Goal: Task Accomplishment & Management: Use online tool/utility

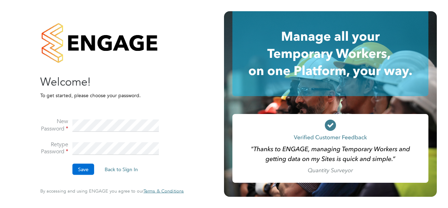
click at [79, 173] on button "Save" at bounding box center [84, 169] width 22 height 11
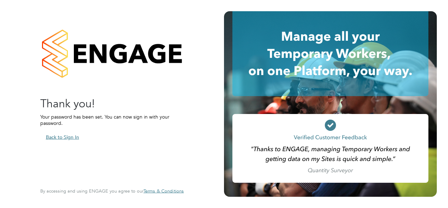
click at [70, 134] on button "Back to Sign In" at bounding box center [62, 136] width 44 height 11
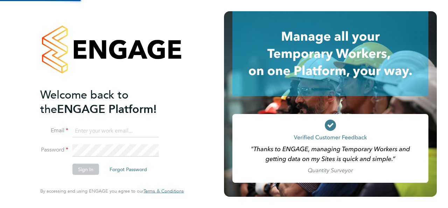
type input "[PERSON_NAME][EMAIL_ADDRESS][PERSON_NAME][DOMAIN_NAME]"
click at [102, 130] on input "[PERSON_NAME][EMAIL_ADDRESS][PERSON_NAME][DOMAIN_NAME]" at bounding box center [116, 130] width 87 height 13
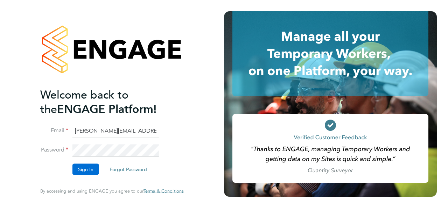
click at [88, 173] on button "Sign In" at bounding box center [86, 169] width 27 height 11
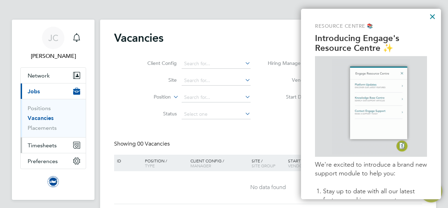
click at [48, 144] on span "Timesheets" at bounding box center [42, 145] width 29 height 7
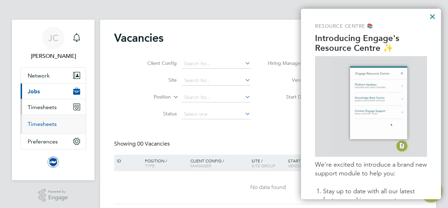
click at [48, 125] on link "Timesheets" at bounding box center [42, 124] width 29 height 7
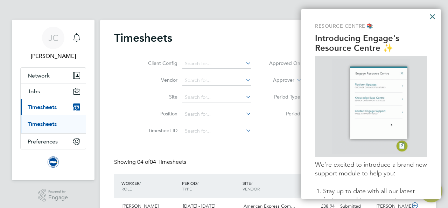
click at [431, 16] on button "×" at bounding box center [433, 16] width 7 height 11
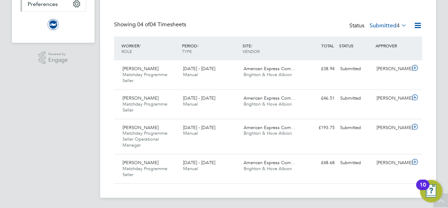
scroll to position [2, 0]
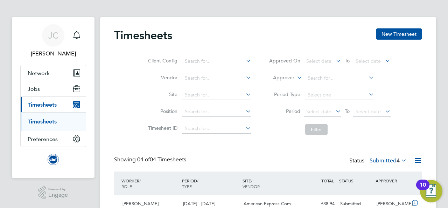
click at [223, 89] on li "Site" at bounding box center [198, 95] width 123 height 17
click at [226, 96] on input at bounding box center [217, 95] width 69 height 10
click at [255, 108] on li "American Express Community Stadium" at bounding box center [243, 104] width 123 height 9
type input "American Express Community Stadium"
click at [309, 123] on li "Filter" at bounding box center [329, 129] width 139 height 18
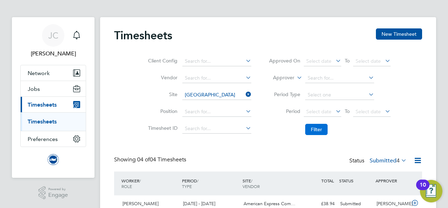
click at [314, 129] on button "Filter" at bounding box center [317, 129] width 22 height 11
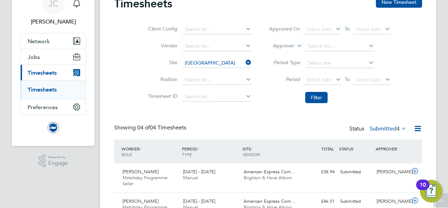
scroll to position [34, 0]
click at [245, 61] on icon at bounding box center [245, 62] width 0 height 10
drag, startPoint x: 61, startPoint y: 58, endPoint x: 67, endPoint y: 60, distance: 6.9
click at [67, 60] on button "Jobs" at bounding box center [53, 56] width 65 height 15
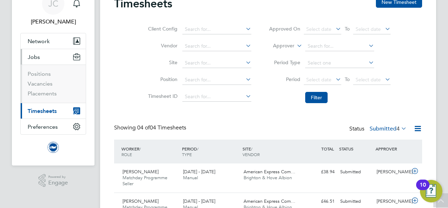
click at [57, 112] on button "Current page: Timesheets" at bounding box center [53, 110] width 65 height 15
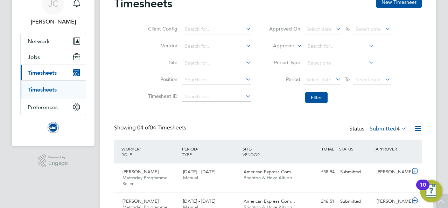
scroll to position [0, 0]
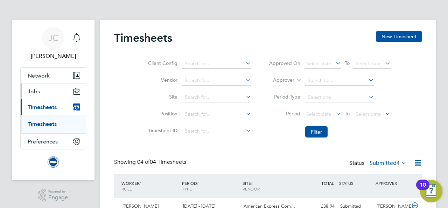
click at [53, 87] on button "Jobs" at bounding box center [53, 90] width 65 height 15
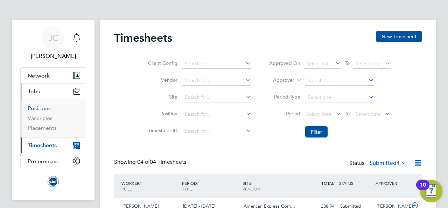
click at [41, 108] on link "Positions" at bounding box center [39, 108] width 23 height 7
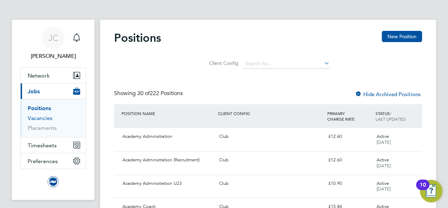
click at [48, 117] on link "Vacancies" at bounding box center [40, 118] width 25 height 7
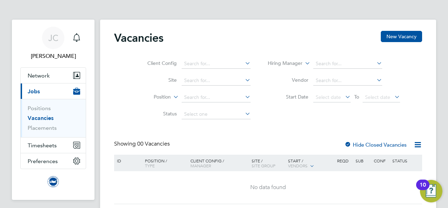
scroll to position [21, 0]
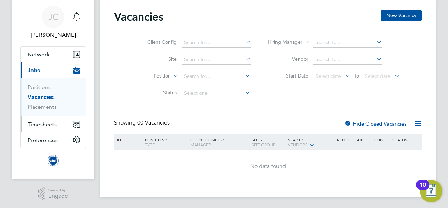
click at [56, 123] on button "Timesheets" at bounding box center [53, 123] width 65 height 15
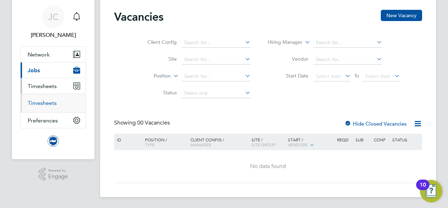
click at [56, 103] on link "Timesheets" at bounding box center [42, 103] width 29 height 7
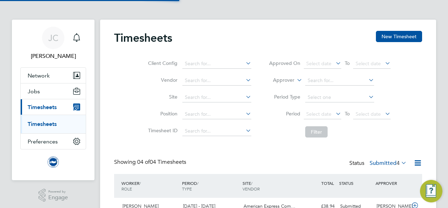
scroll to position [18, 61]
